Goal: Check status: Check status

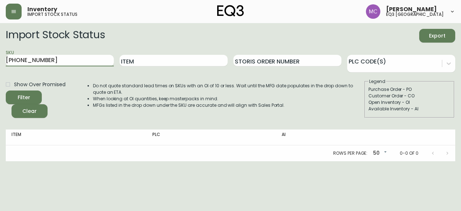
type input "[PHONE_NUMBER]"
click at [6, 90] on button "Filter" at bounding box center [24, 97] width 36 height 14
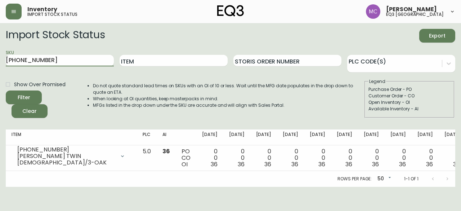
drag, startPoint x: 48, startPoint y: 58, endPoint x: 2, endPoint y: 52, distance: 46.3
click at [2, 52] on main "Import Stock Status Export SKU [PHONE_NUMBER] Item Storis Order Number PLC Code…" at bounding box center [230, 105] width 461 height 164
click at [2, 52] on main "Import Stock Status Export SKU Item Storis Order Number PLC Code(s) Show Over P…" at bounding box center [230, 105] width 461 height 164
click at [14, 58] on input "SKU" at bounding box center [60, 61] width 108 height 12
paste input "[PHONE_NUMBER]"
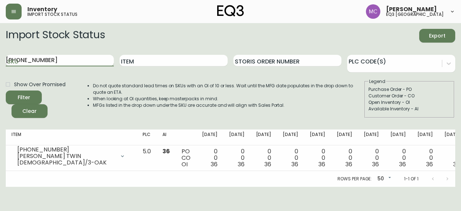
type input "[PHONE_NUMBER]"
click at [6, 90] on button "Filter" at bounding box center [24, 97] width 36 height 14
click at [61, 63] on input "[PHONE_NUMBER]" at bounding box center [60, 61] width 108 height 12
drag, startPoint x: 48, startPoint y: 62, endPoint x: 0, endPoint y: 50, distance: 49.8
click at [0, 50] on main "Import Stock Status Export SKU [PHONE_NUMBER] Item Storis Order Number PLC Code…" at bounding box center [230, 105] width 461 height 164
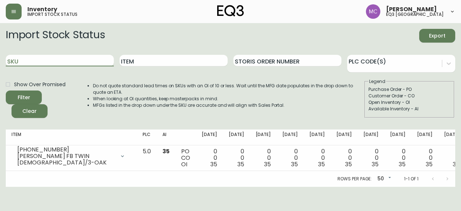
paste input "[PHONE_NUMBER]"
type input "[PHONE_NUMBER]"
click at [6, 90] on button "Filter" at bounding box center [24, 97] width 36 height 14
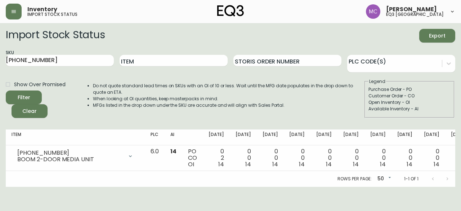
click at [435, 91] on div "Purchase Order - PO" at bounding box center [410, 89] width 82 height 6
drag, startPoint x: 49, startPoint y: 59, endPoint x: 0, endPoint y: 54, distance: 49.2
click at [0, 54] on main "Import Stock Status Export SKU [PHONE_NUMBER] Item Storis Order Number PLC Code…" at bounding box center [230, 105] width 461 height 164
click at [6, 90] on button "Filter" at bounding box center [24, 97] width 36 height 14
drag, startPoint x: 56, startPoint y: 62, endPoint x: 0, endPoint y: 44, distance: 58.3
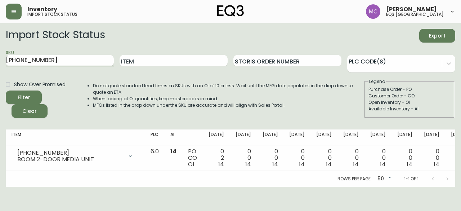
click at [0, 44] on main "Import Stock Status Export SKU [PHONE_NUMBER] Item Storis Order Number PLC Code…" at bounding box center [230, 105] width 461 height 164
paste input "[PHONE_NUMBER]"
type input "[PHONE_NUMBER]"
click at [6, 90] on button "Filter" at bounding box center [24, 97] width 36 height 14
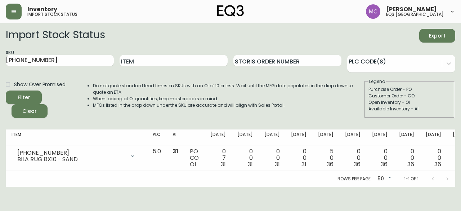
click at [442, 94] on div "Customer Order - CO" at bounding box center [410, 96] width 82 height 6
drag, startPoint x: 53, startPoint y: 59, endPoint x: 0, endPoint y: 34, distance: 58.5
click at [0, 34] on main "Import Stock Status Export SKU [PHONE_NUMBER] Item Storis Order Number PLC Code…" at bounding box center [230, 105] width 461 height 164
paste input "[PHONE_NUMBER]"
type input "[PHONE_NUMBER]"
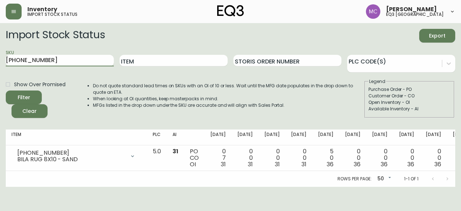
click at [6, 90] on button "Filter" at bounding box center [24, 97] width 36 height 14
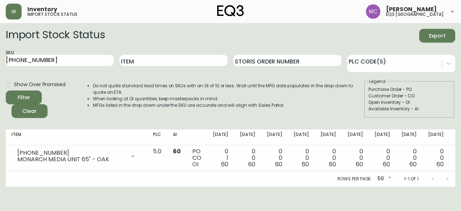
click at [426, 86] on div "Purchase Order - PO" at bounding box center [410, 89] width 82 height 6
drag, startPoint x: 52, startPoint y: 61, endPoint x: 0, endPoint y: 49, distance: 53.1
click at [0, 49] on main "Import Stock Status Export SKU [PHONE_NUMBER] Item Storis Order Number PLC Code…" at bounding box center [230, 105] width 461 height 164
paste input "[PHONE_NUMBER]"
type input "[PHONE_NUMBER]"
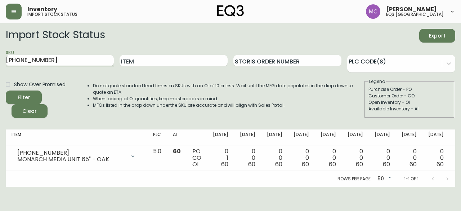
click at [6, 90] on button "Filter" at bounding box center [24, 97] width 36 height 14
